Goal: Information Seeking & Learning: Check status

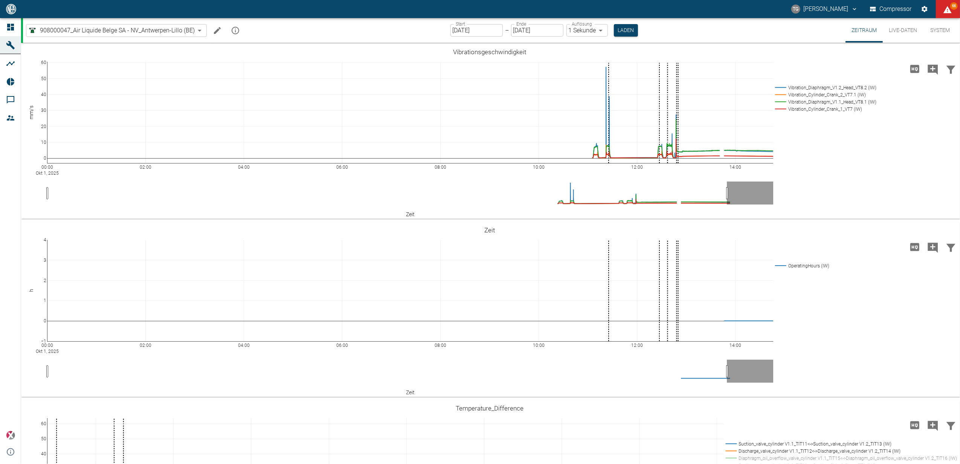
scroll to position [625, 0]
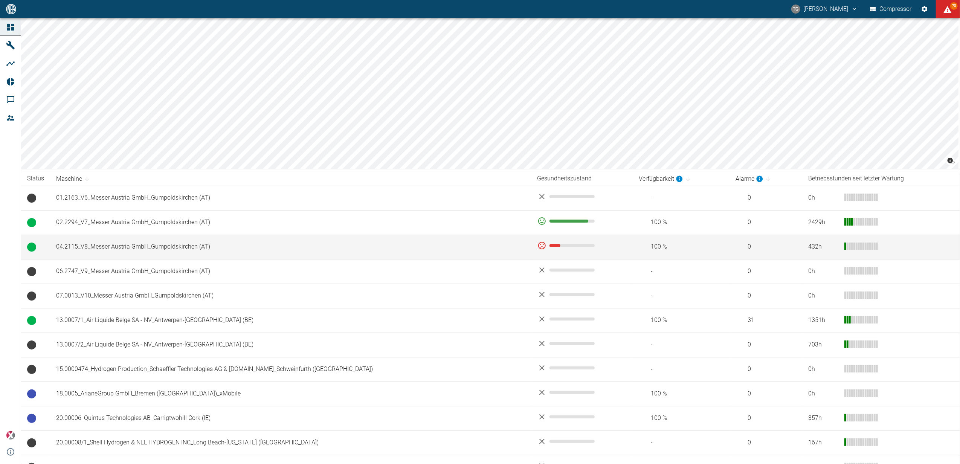
click at [148, 244] on td "04.2115_V8_Messer Austria GmbH_Gumpoldskirchen (AT)" at bounding box center [291, 247] width 482 height 24
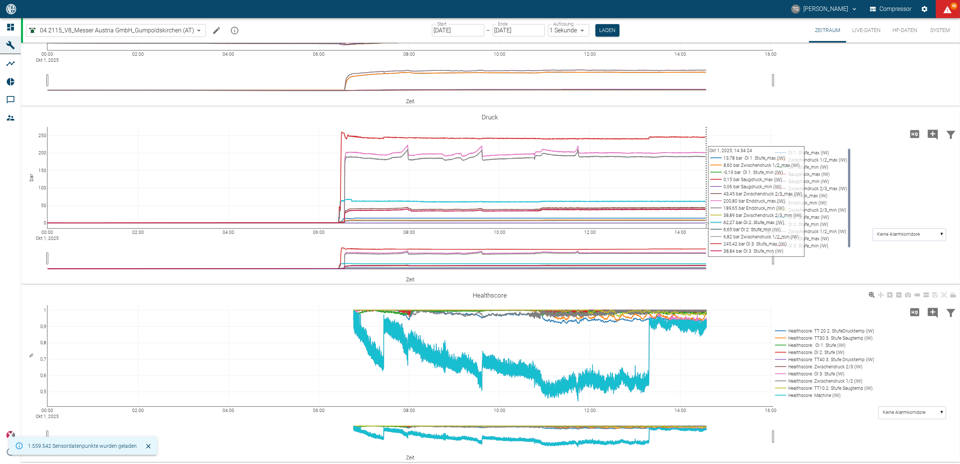
scroll to position [292, 0]
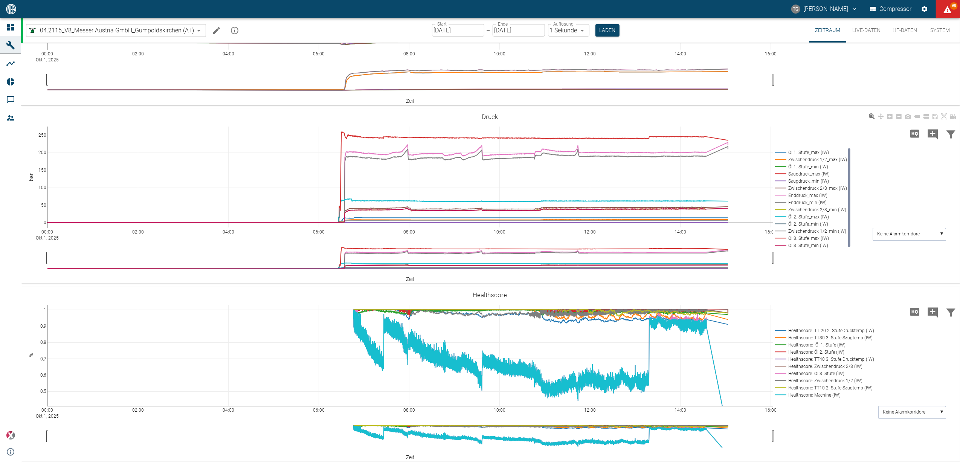
click at [861, 30] on button "Live-Daten" at bounding box center [867, 30] width 40 height 24
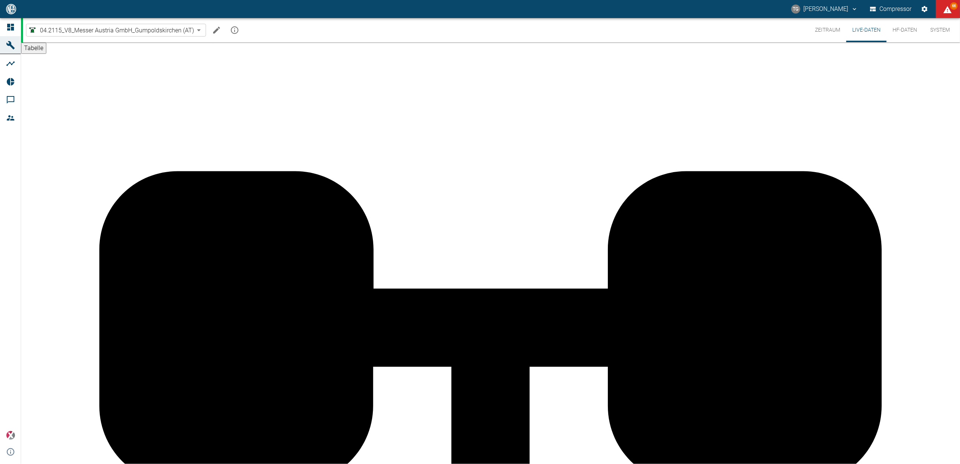
click at [833, 31] on button "Zeitraum" at bounding box center [827, 30] width 37 height 24
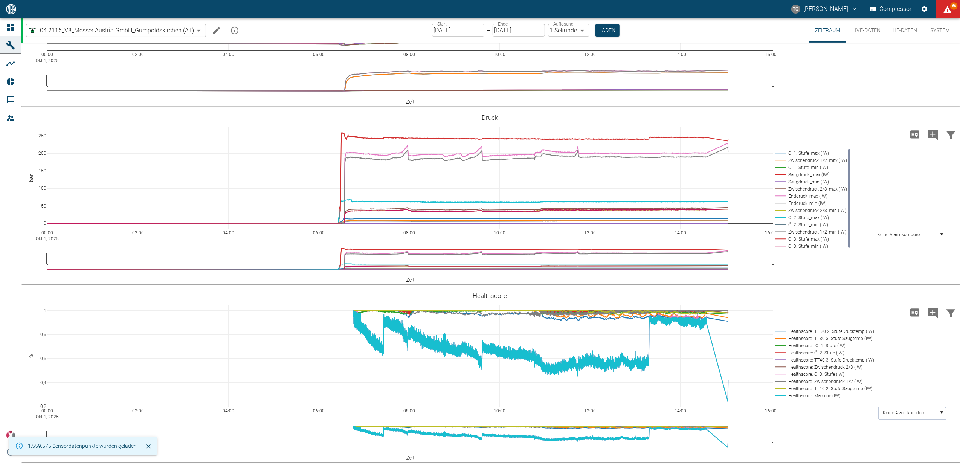
scroll to position [292, 0]
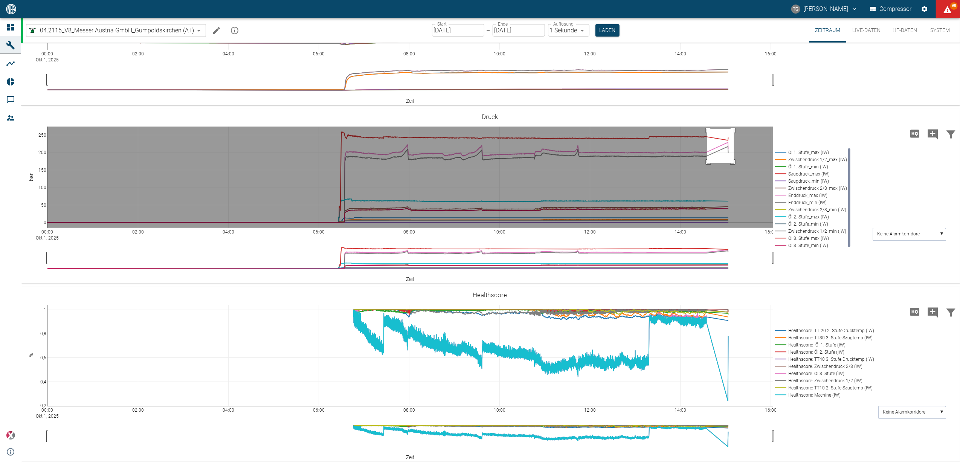
drag, startPoint x: 708, startPoint y: 129, endPoint x: 744, endPoint y: 174, distance: 57.9
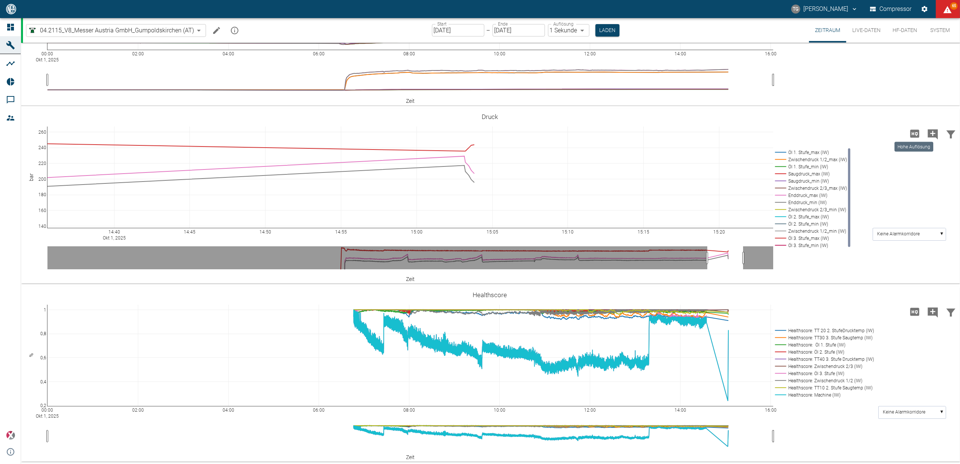
click at [913, 134] on icon "Hohe Auflösung" at bounding box center [915, 134] width 9 height 8
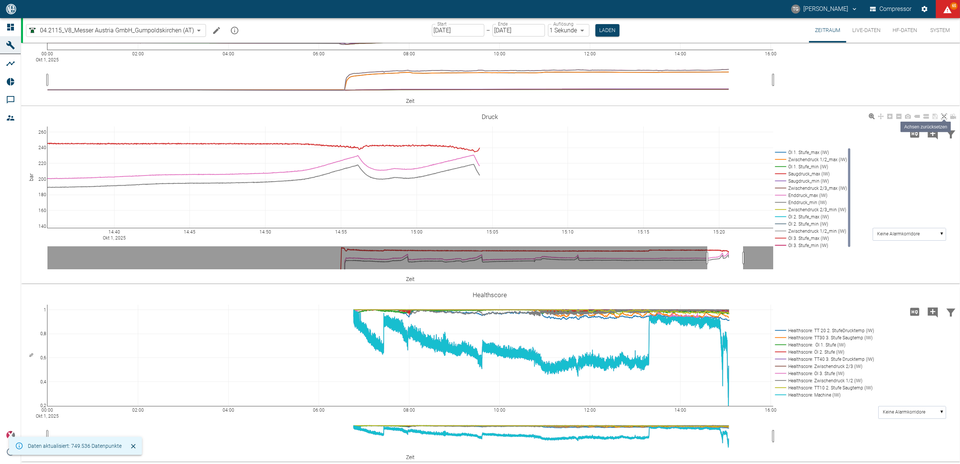
click at [944, 115] on icon at bounding box center [945, 116] width 6 height 6
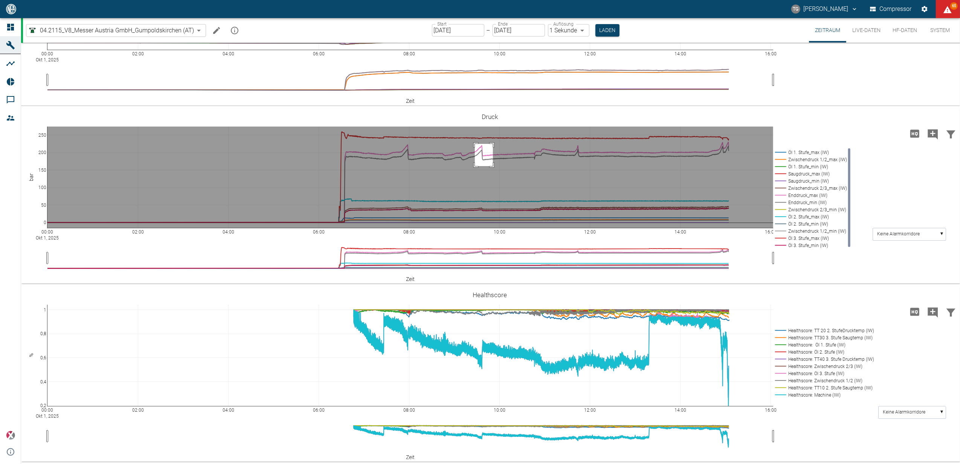
drag, startPoint x: 475, startPoint y: 144, endPoint x: 493, endPoint y: 166, distance: 28.7
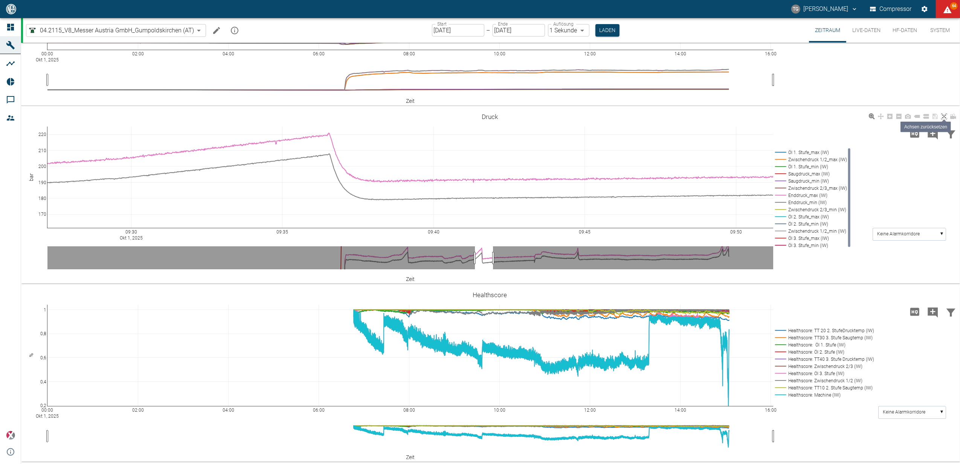
click at [942, 115] on icon at bounding box center [945, 116] width 6 height 6
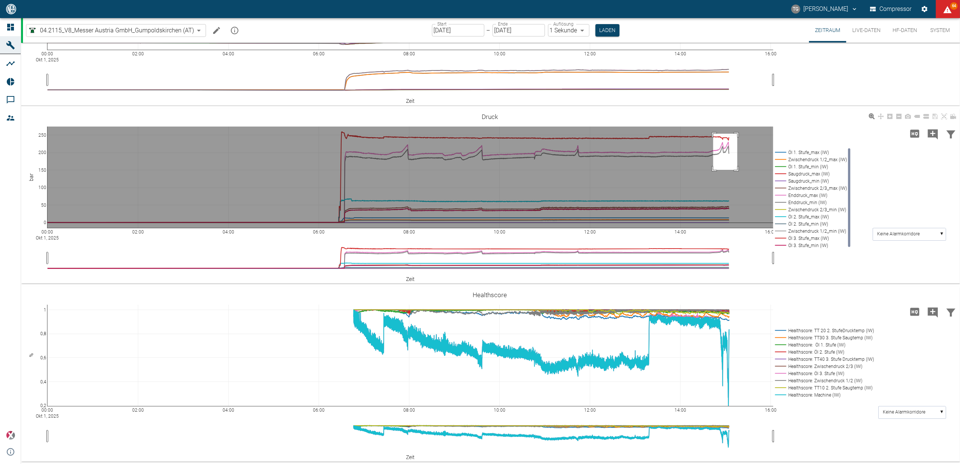
drag, startPoint x: 714, startPoint y: 133, endPoint x: 676, endPoint y: 256, distance: 128.6
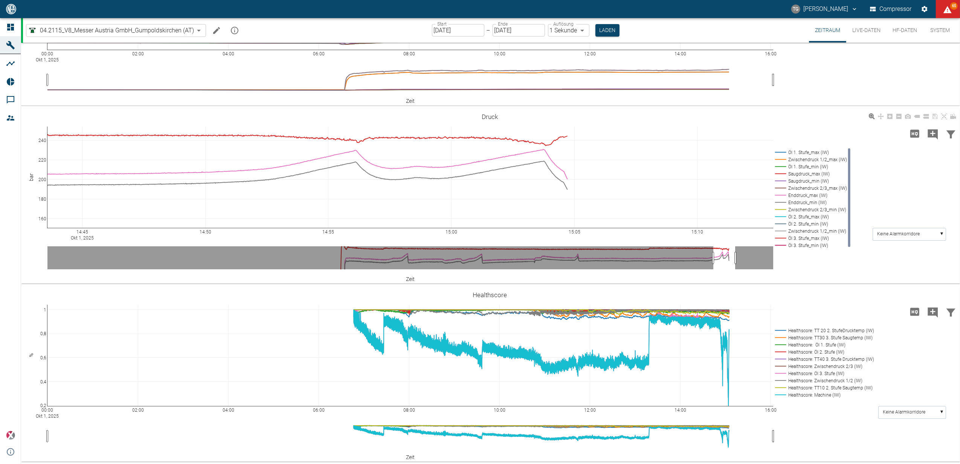
drag, startPoint x: 946, startPoint y: 115, endPoint x: 813, endPoint y: 275, distance: 207.9
click at [946, 115] on icon at bounding box center [945, 116] width 6 height 6
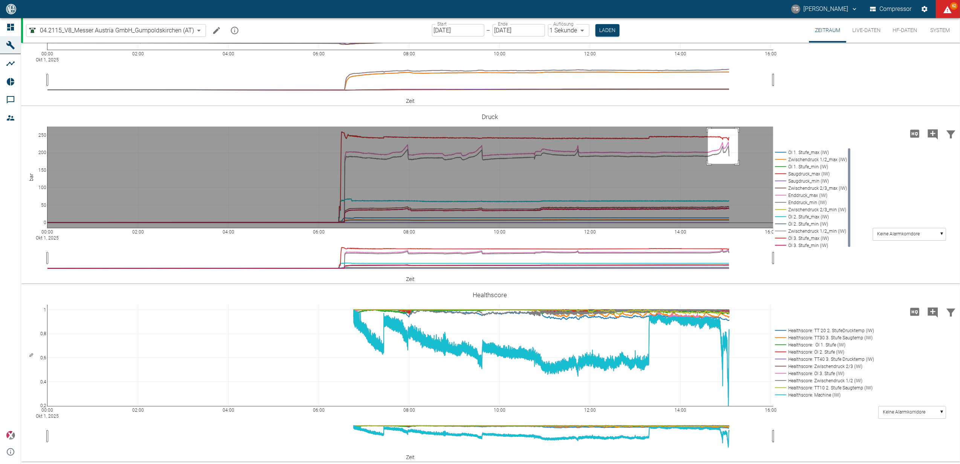
drag, startPoint x: 708, startPoint y: 128, endPoint x: 739, endPoint y: 164, distance: 46.5
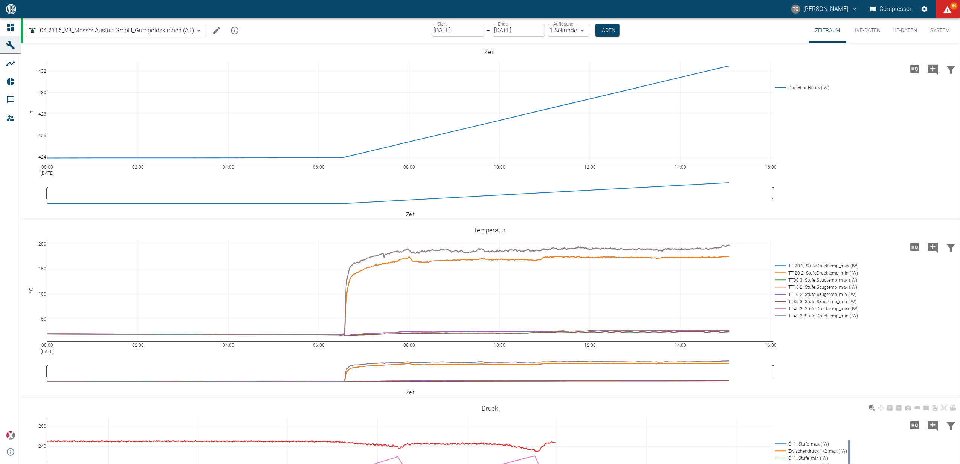
scroll to position [292, 0]
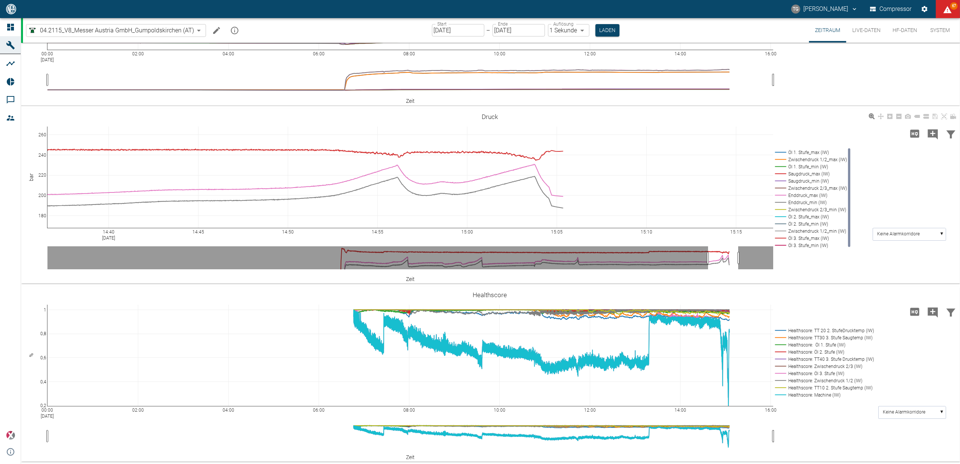
click at [946, 116] on icon at bounding box center [945, 116] width 6 height 6
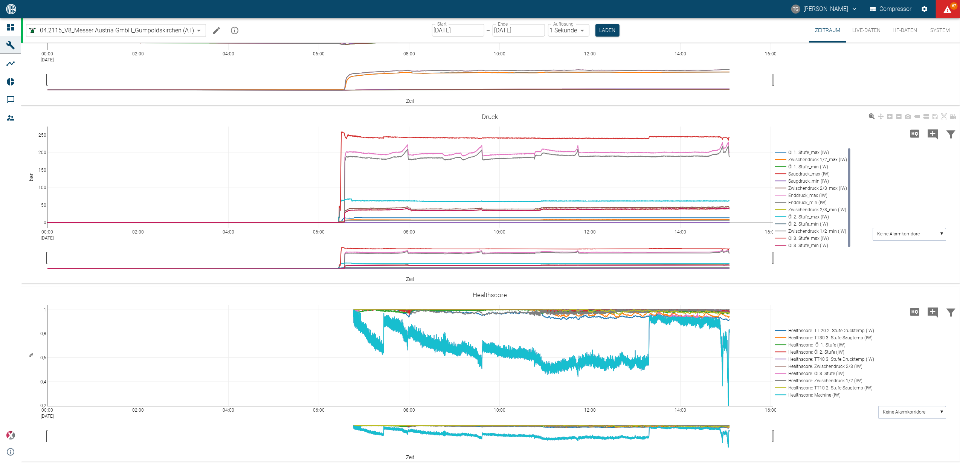
drag, startPoint x: 834, startPoint y: 125, endPoint x: 746, endPoint y: 135, distance: 88.0
click at [746, 135] on div "00:00 Okt 1, 2025 02:00 04:00 06:00 08:00 10:00 12:00 14:00 16:00 0 50 100 150 …" at bounding box center [490, 197] width 938 height 170
click at [459, 29] on input "[DATE]" at bounding box center [458, 30] width 52 height 12
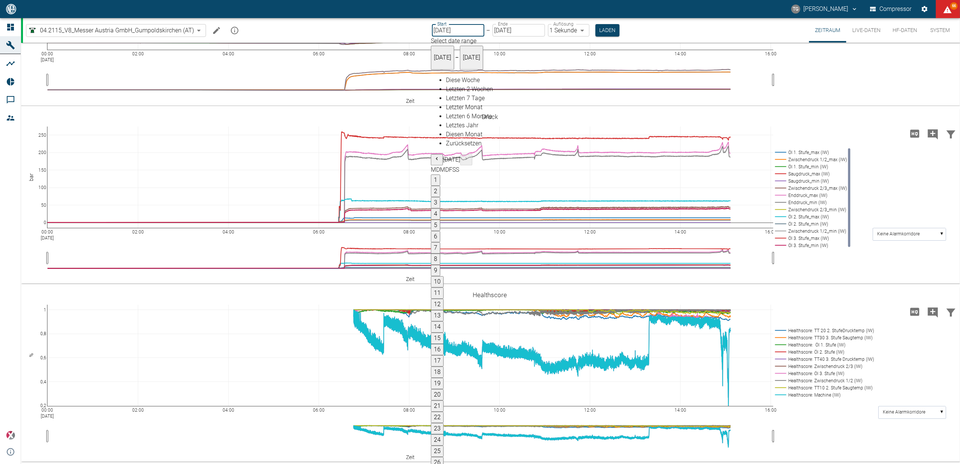
click at [440, 175] on button "1" at bounding box center [435, 180] width 9 height 11
type input "01.09.2025"
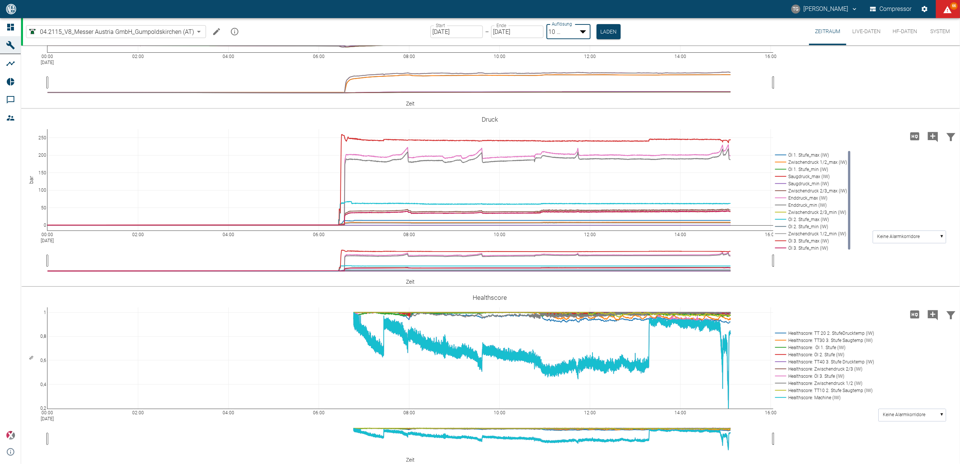
click at [576, 29] on body "TG Thomas Gregoir Compressor 66 Dashboard Maschinen Analysen Reports Kommentare…" at bounding box center [480, 232] width 960 height 464
type input "2min"
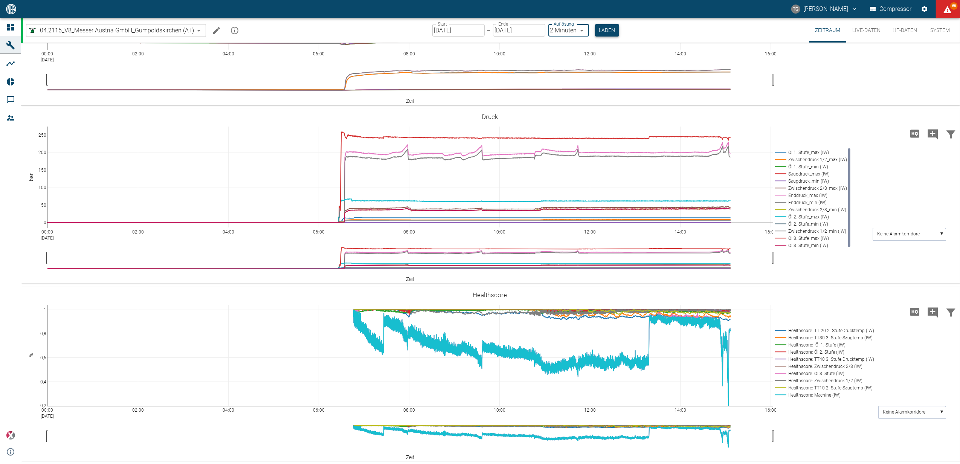
click at [601, 31] on button "Laden" at bounding box center [607, 30] width 24 height 12
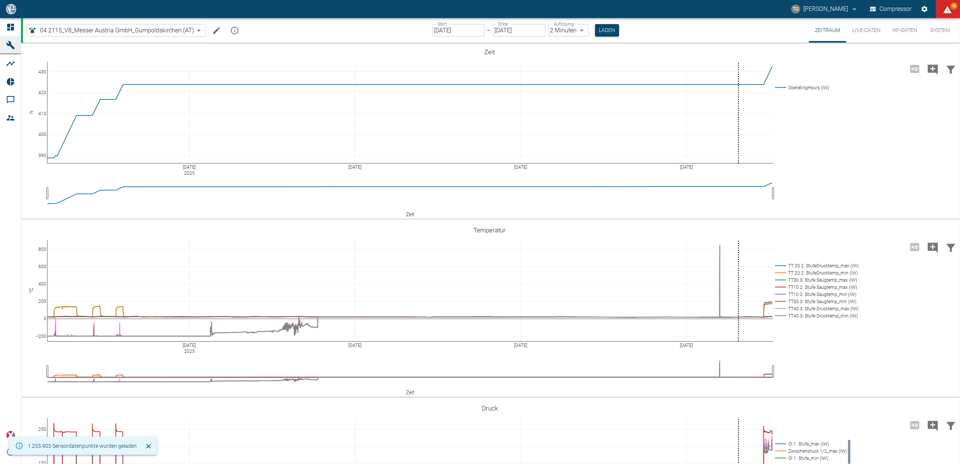
drag, startPoint x: 457, startPoint y: 28, endPoint x: 463, endPoint y: 34, distance: 9.1
click at [457, 29] on input "01.09.2025" at bounding box center [459, 30] width 52 height 12
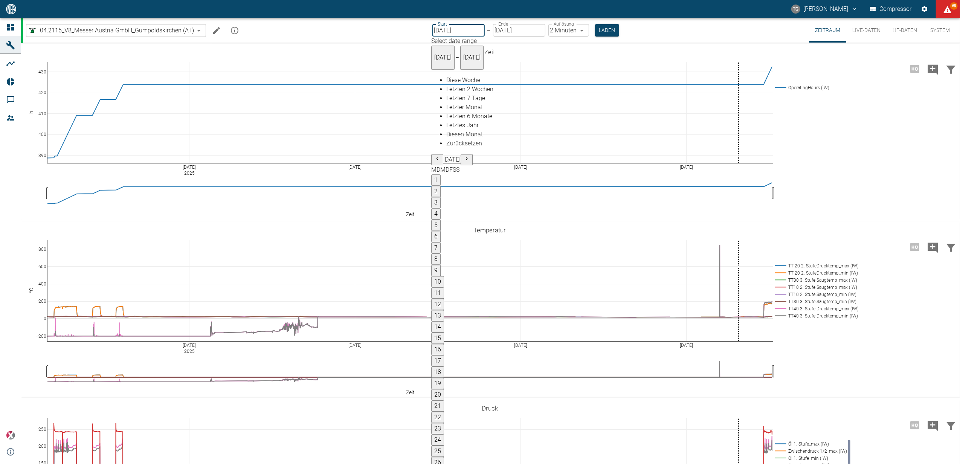
drag, startPoint x: 562, startPoint y: 113, endPoint x: 596, endPoint y: 133, distance: 39.0
click at [441, 175] on button "1" at bounding box center [435, 180] width 9 height 11
type input "01.08.2025"
type input "10min"
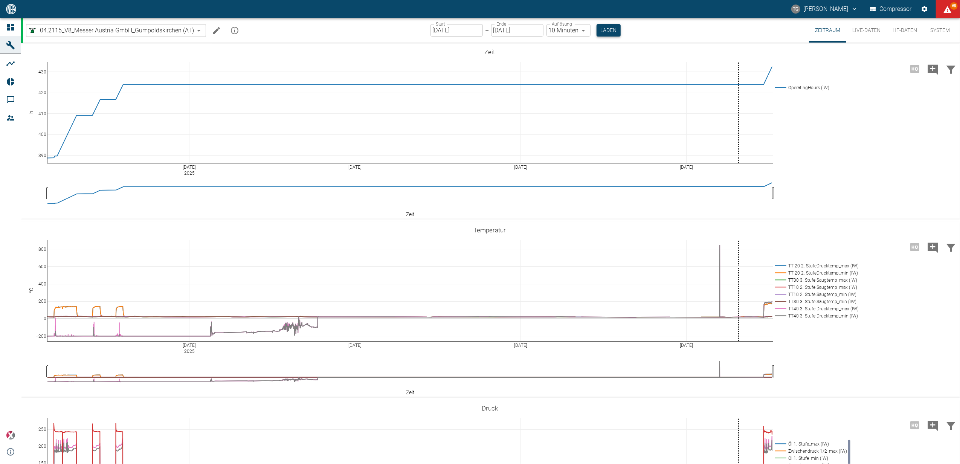
click at [604, 32] on button "Laden" at bounding box center [609, 30] width 24 height 12
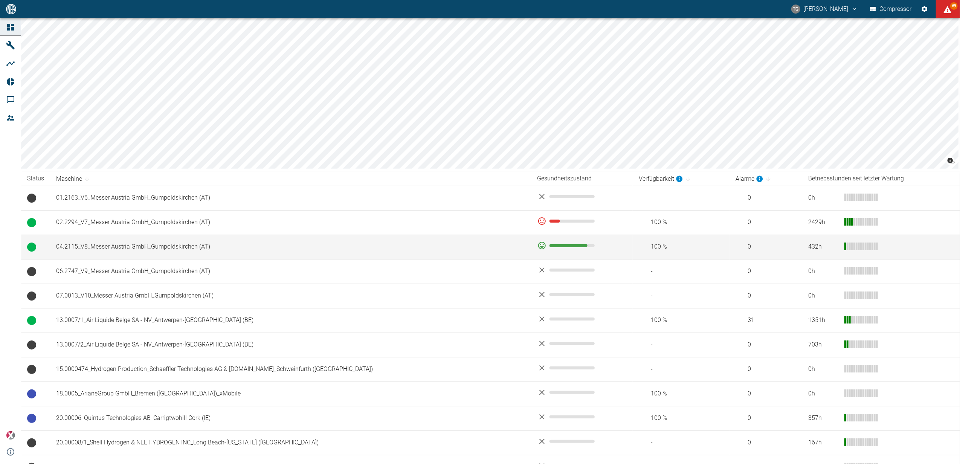
click at [118, 251] on td "04.2115_V8_Messer Austria GmbH_Gumpoldskirchen (AT)" at bounding box center [291, 247] width 482 height 24
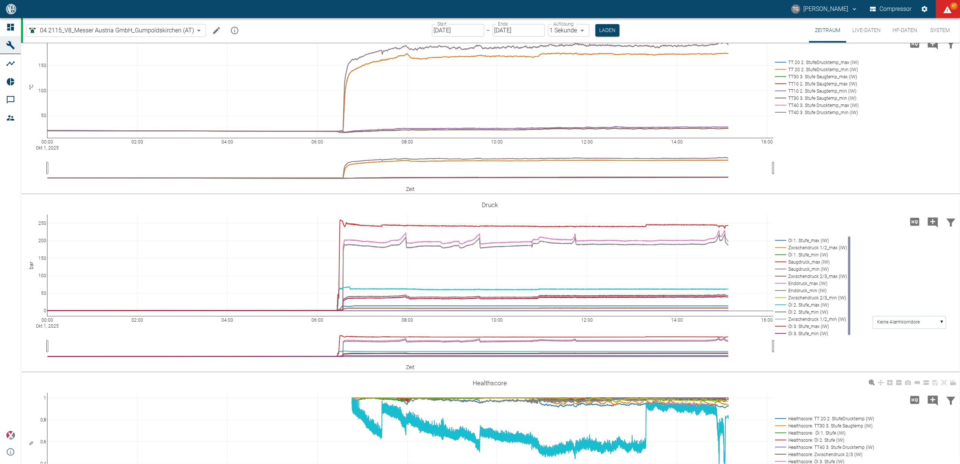
scroll to position [292, 0]
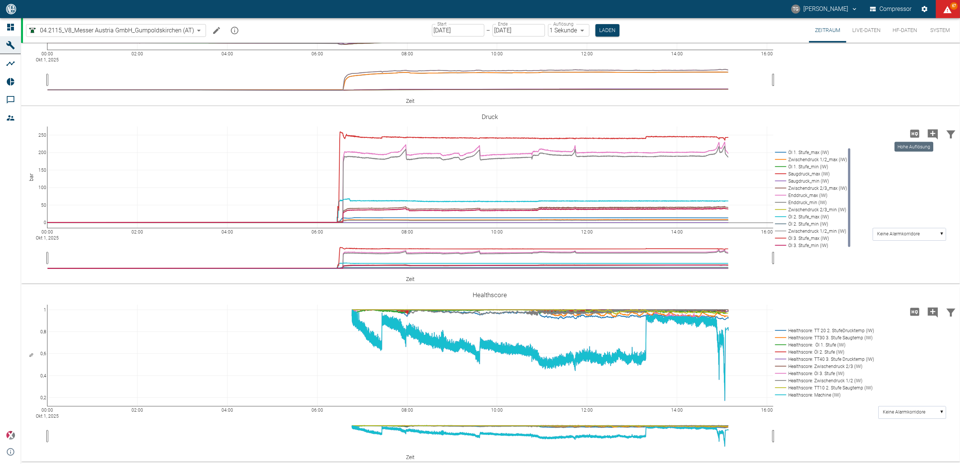
click at [916, 133] on icon "Hohe Auflösung" at bounding box center [915, 134] width 9 height 8
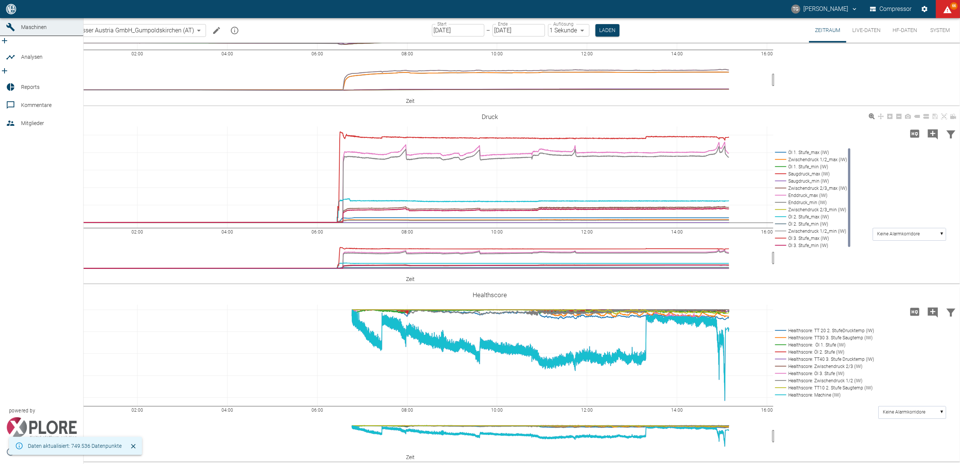
drag, startPoint x: 33, startPoint y: 29, endPoint x: 534, endPoint y: 229, distance: 539.7
click at [33, 12] on span "Dashboard" at bounding box center [34, 9] width 26 height 6
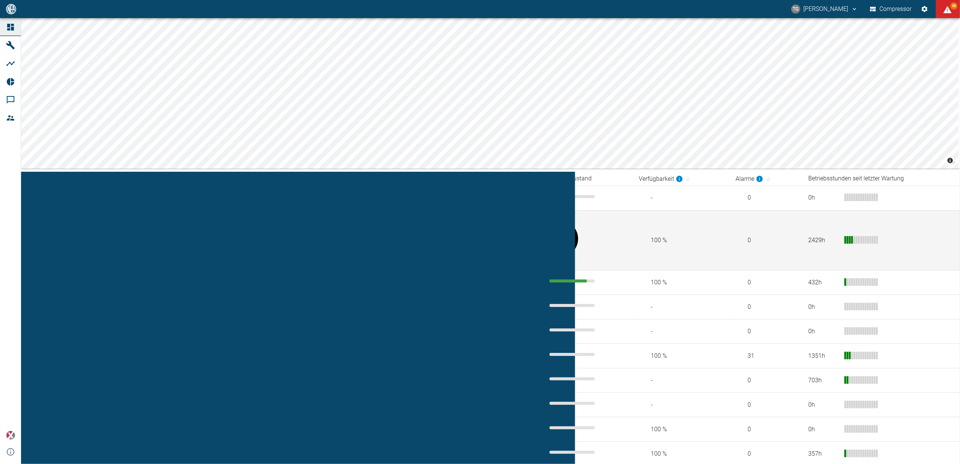
click at [144, 221] on td "02.2294_V7_Messer Austria GmbH_Gumpoldskirchen (AT)" at bounding box center [291, 240] width 482 height 60
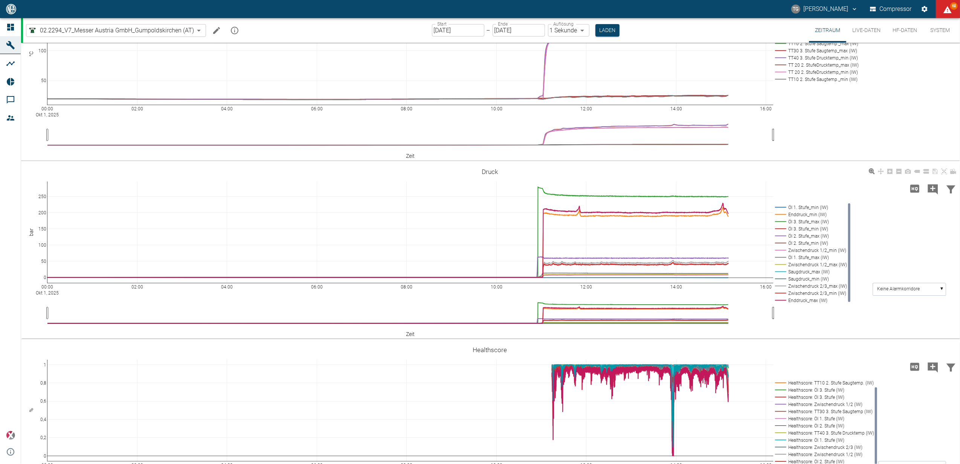
scroll to position [292, 0]
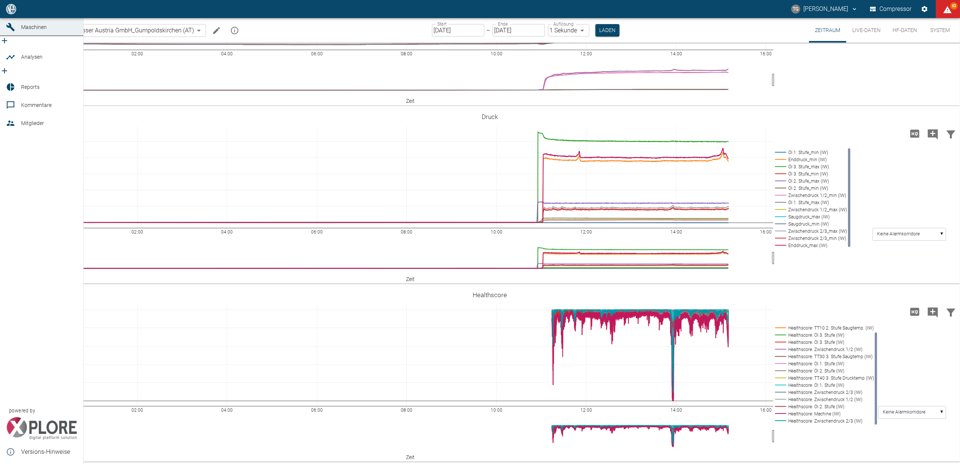
click at [5, 18] on link "Dashboard" at bounding box center [41, 9] width 83 height 18
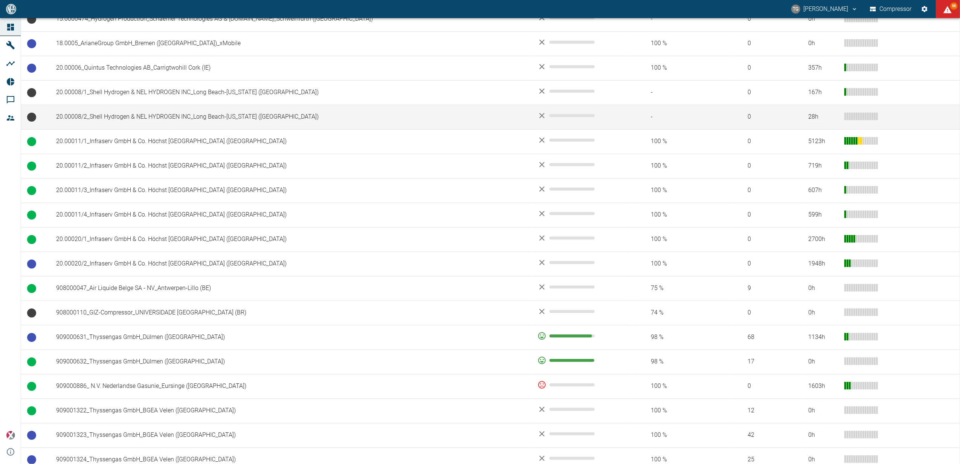
scroll to position [352, 0]
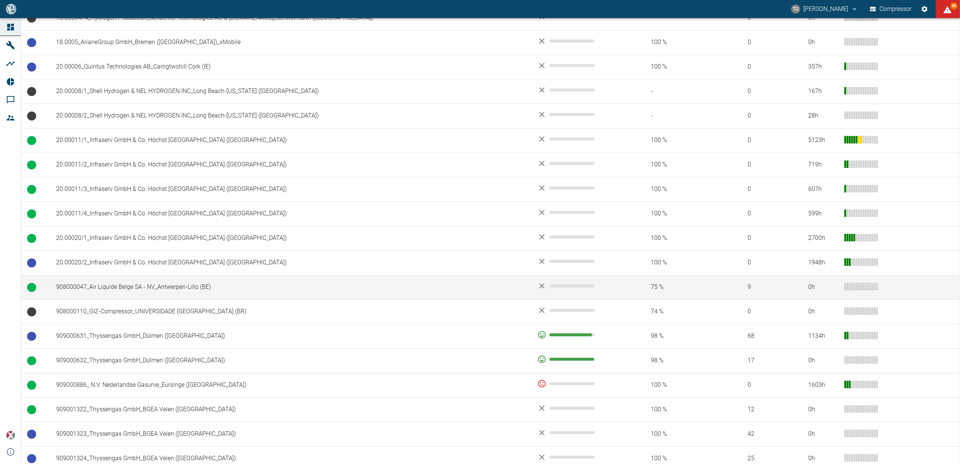
click at [119, 292] on td "908000047_Air Liquide Belge SA - NV_Antwerpen-Lillo (BE)" at bounding box center [291, 287] width 482 height 24
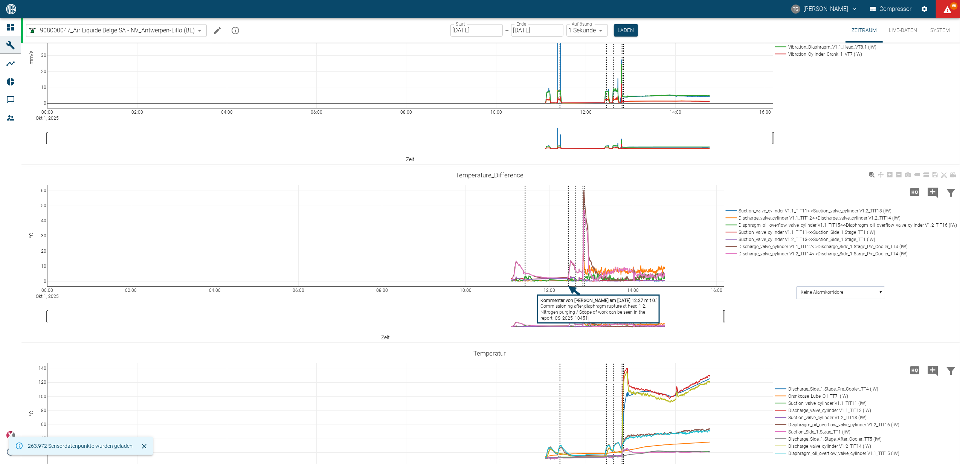
scroll to position [151, 0]
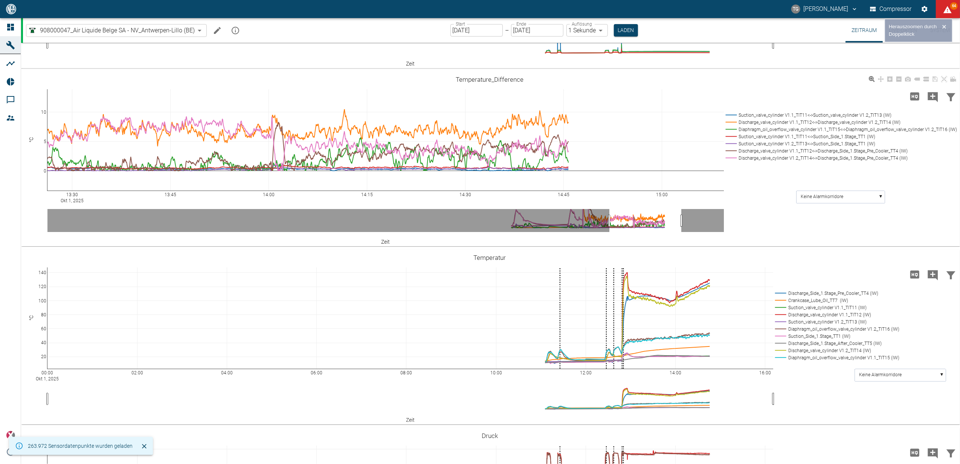
click at [735, 113] on rect at bounding box center [840, 115] width 232 height 7
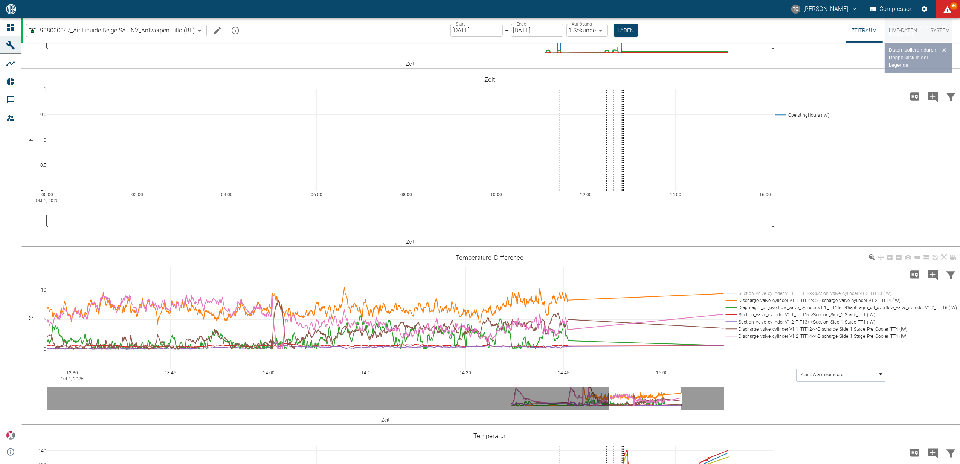
click at [736, 292] on rect at bounding box center [840, 293] width 232 height 7
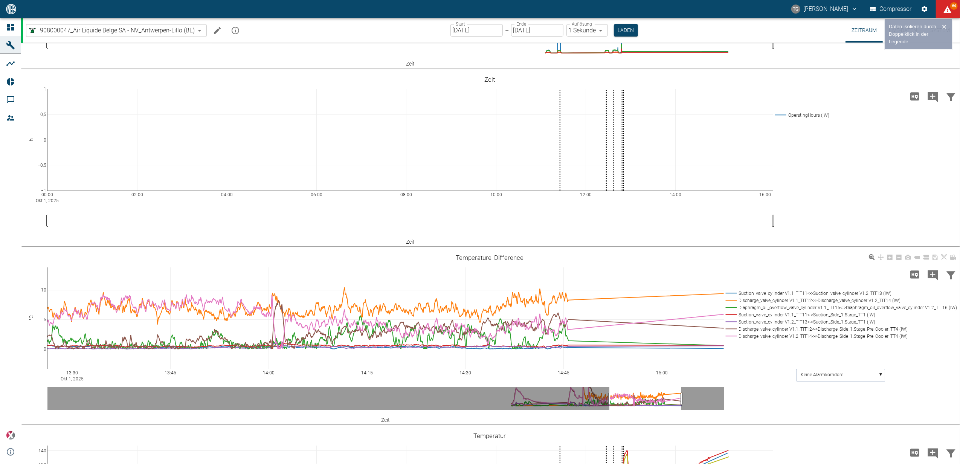
click at [736, 292] on rect at bounding box center [840, 293] width 232 height 7
drag, startPoint x: 736, startPoint y: 301, endPoint x: 733, endPoint y: 292, distance: 9.7
click at [733, 292] on rect at bounding box center [840, 293] width 232 height 7
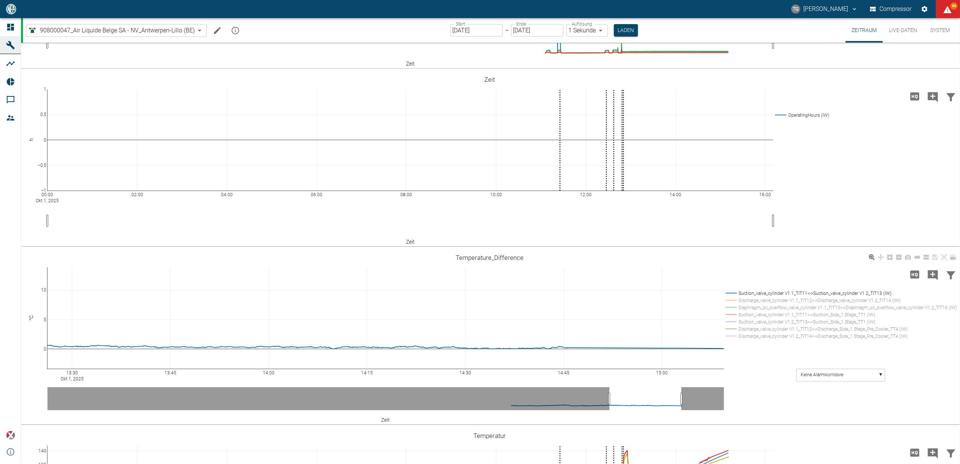
click at [732, 299] on rect at bounding box center [840, 300] width 232 height 7
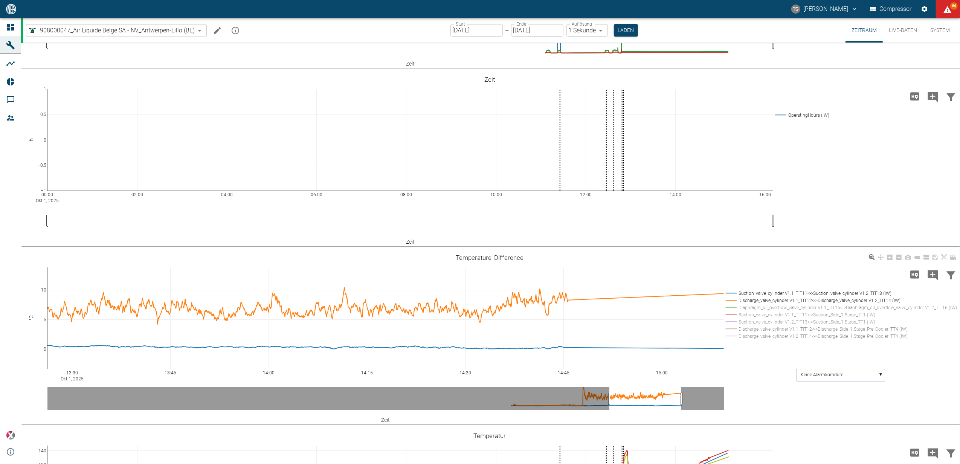
click at [733, 299] on rect at bounding box center [840, 300] width 232 height 7
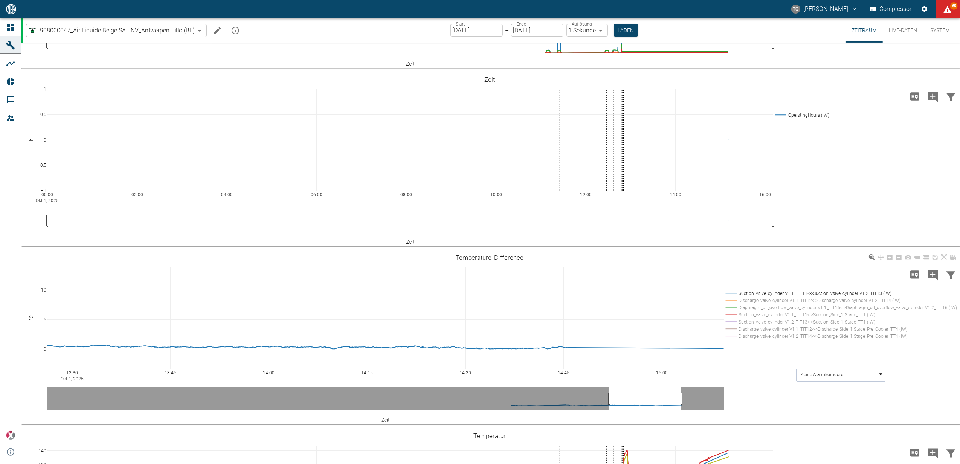
click at [729, 326] on rect at bounding box center [840, 329] width 232 height 7
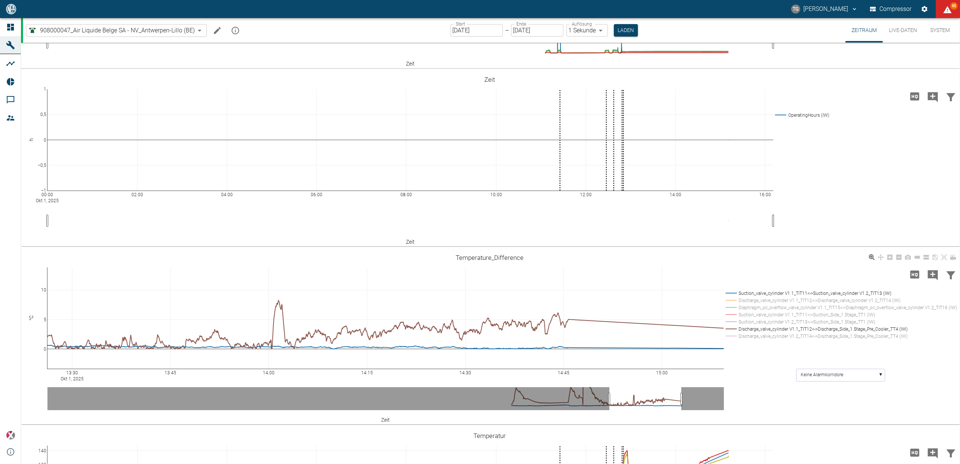
click at [732, 293] on rect at bounding box center [840, 293] width 232 height 7
click at [730, 299] on rect at bounding box center [840, 300] width 232 height 7
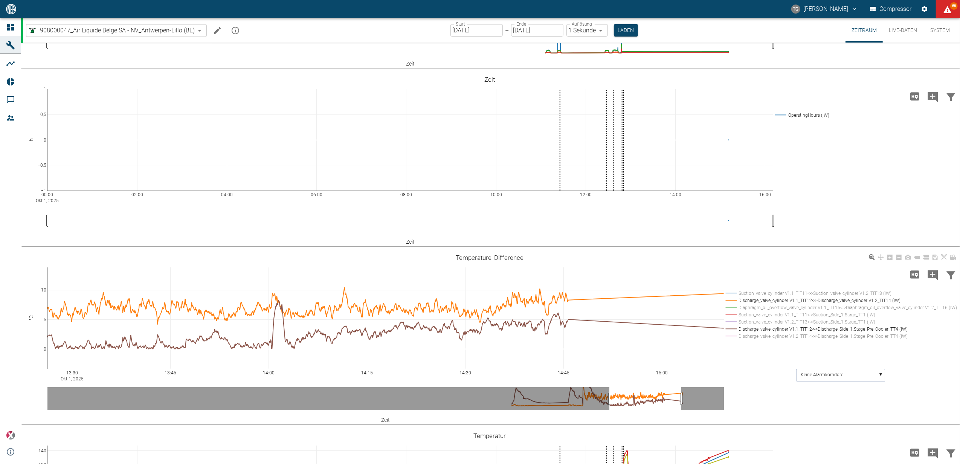
click at [729, 297] on rect at bounding box center [840, 300] width 232 height 7
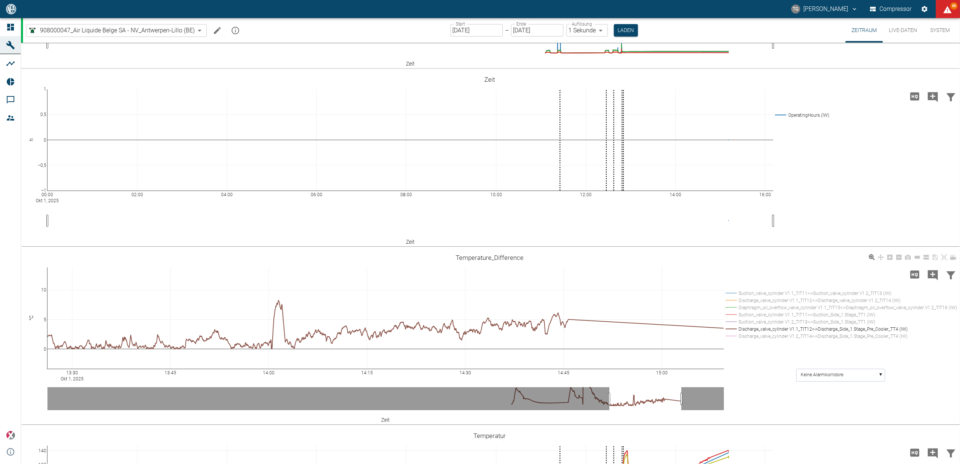
click at [734, 333] on rect at bounding box center [840, 336] width 232 height 7
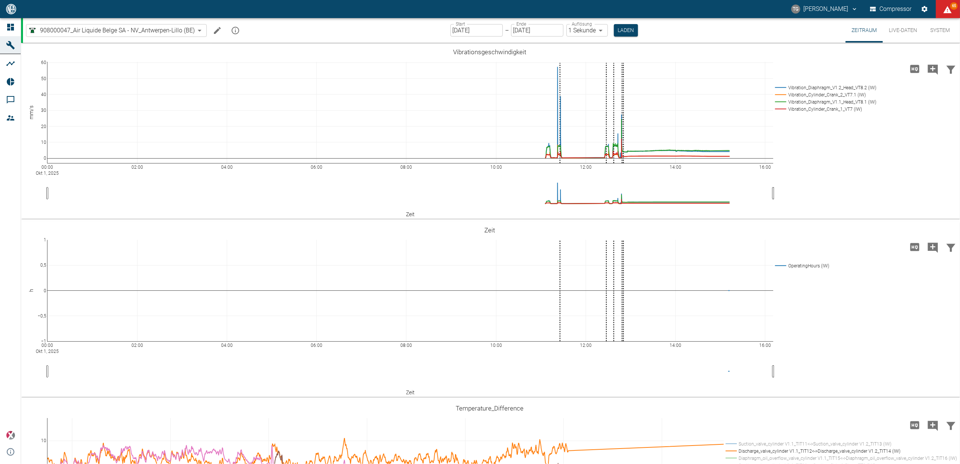
scroll to position [352, 0]
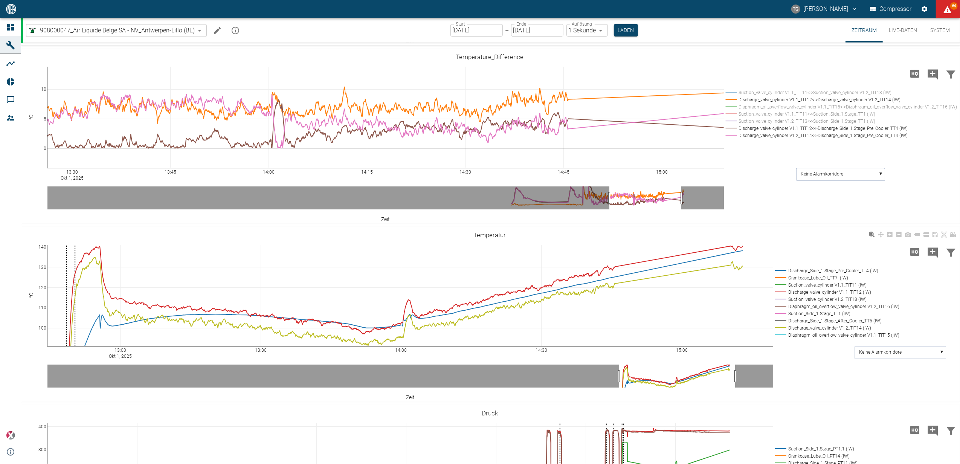
click at [795, 249] on div "13:00 Okt 1, 2025 13:30 14:00 14:30 15:00 100 110 120 130 140 Discharge_Side_1.…" at bounding box center [490, 315] width 938 height 170
click at [811, 252] on div "13:00 Okt 1, 2025 13:30 14:00 14:30 15:00 100 110 120 130 140 Discharge_Side_1.…" at bounding box center [490, 315] width 938 height 170
click at [852, 380] on div "13:00 Okt 1, 2025 13:30 14:00 14:30 15:00 100 110 120 130 140 Discharge_Side_1.…" at bounding box center [490, 315] width 938 height 170
